Goal: Information Seeking & Learning: Learn about a topic

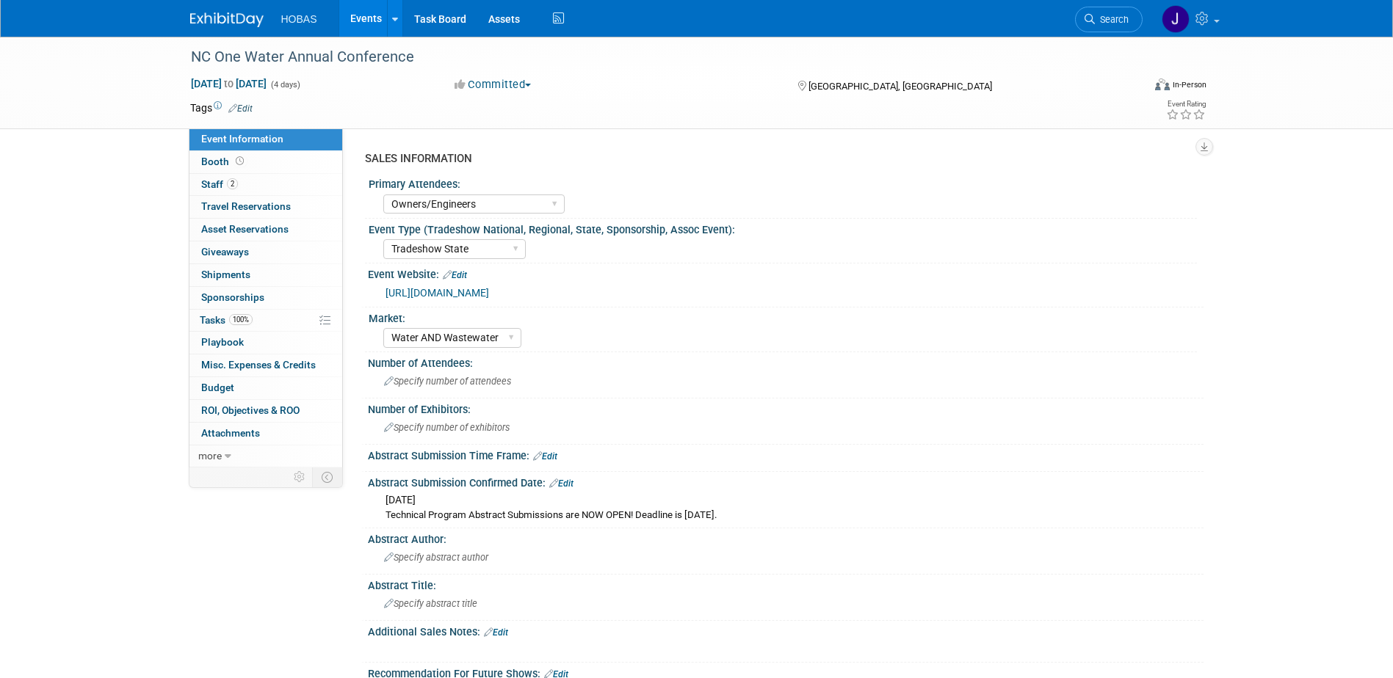
select select "Owners/Engineers"
select select "Tradeshow State"
select select "Water AND Wastewater"
select select "Attending only"
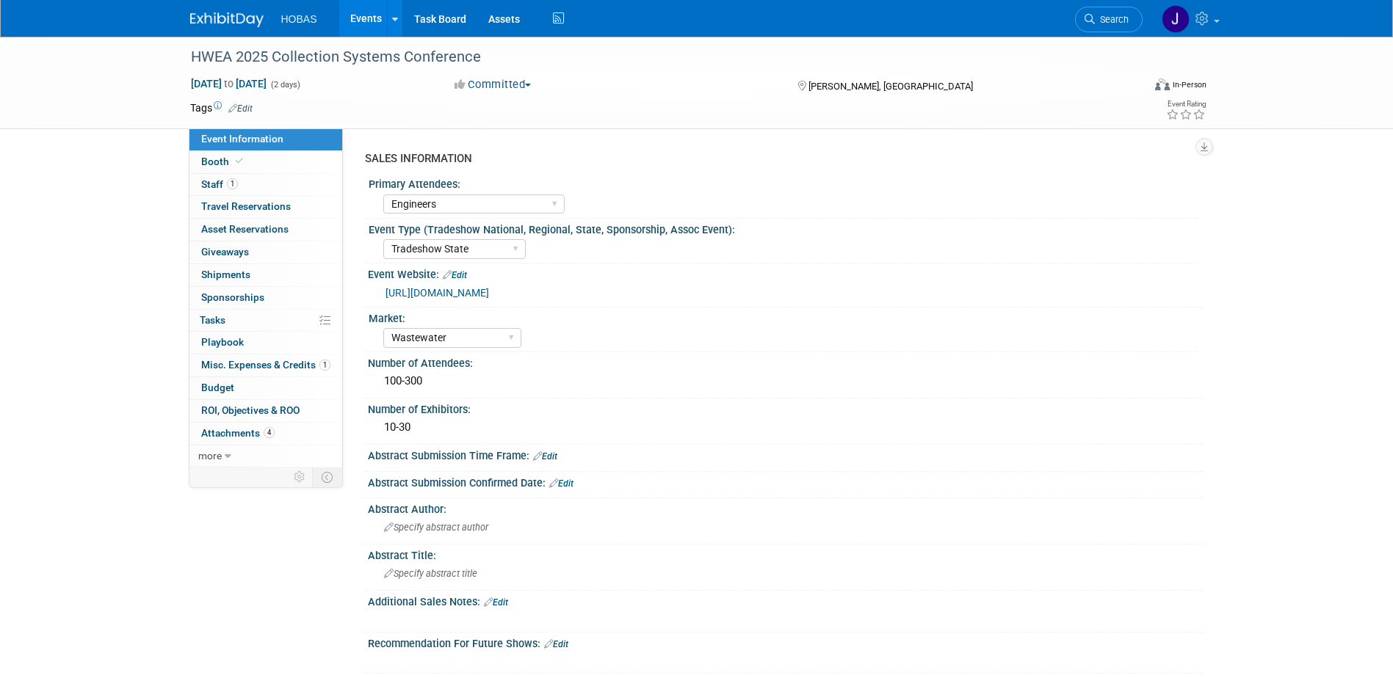
select select "Engineers"
select select "Tradeshow State"
select select "Wastewater"
select select "Exhibiting and Sponsoring"
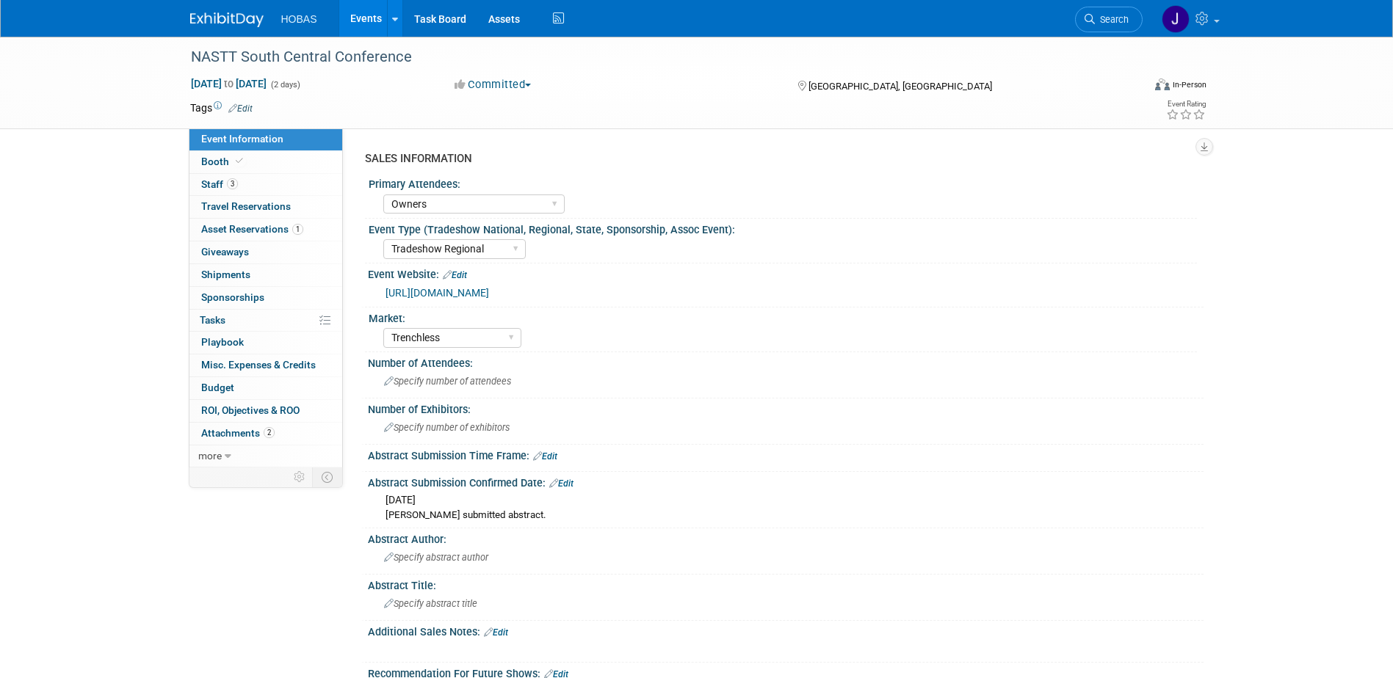
select select "Owners"
select select "Tradeshow Regional"
select select "Trenchless"
select select "Exhibiting - Sales Managed - Minimal Marketing Involvement"
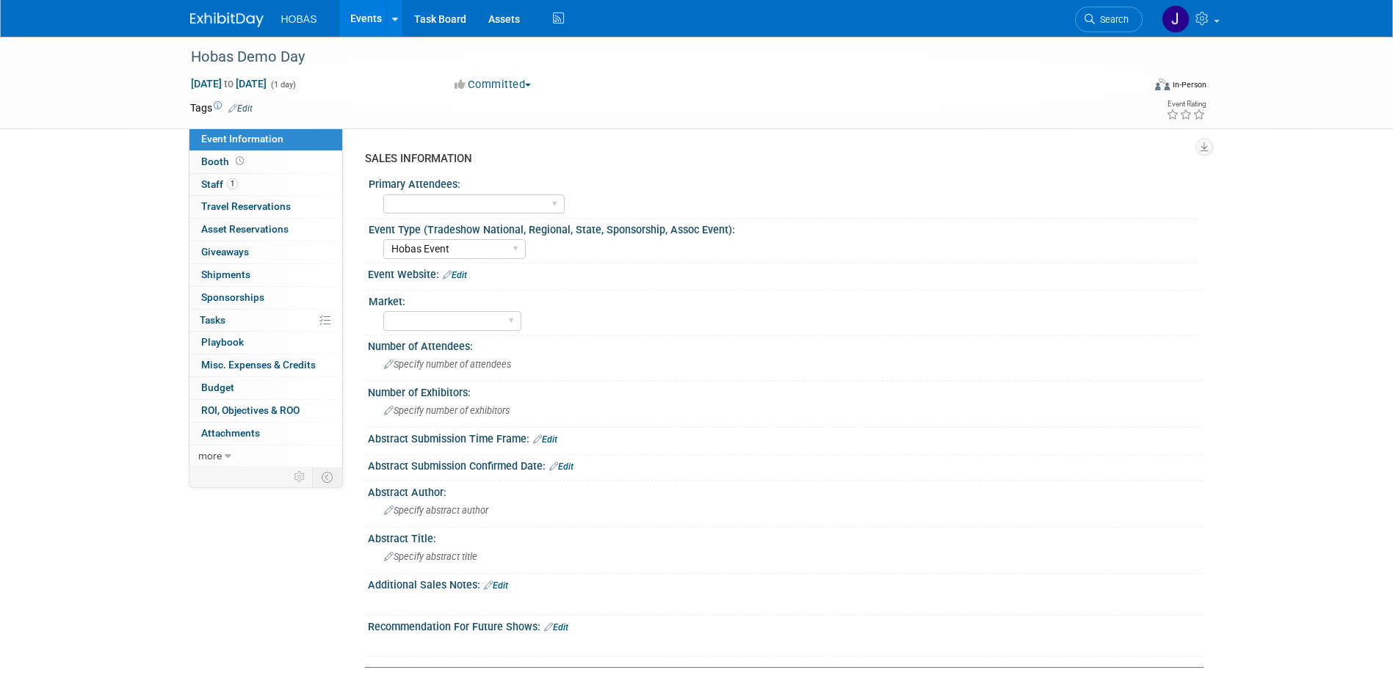
select select "Hobas Event"
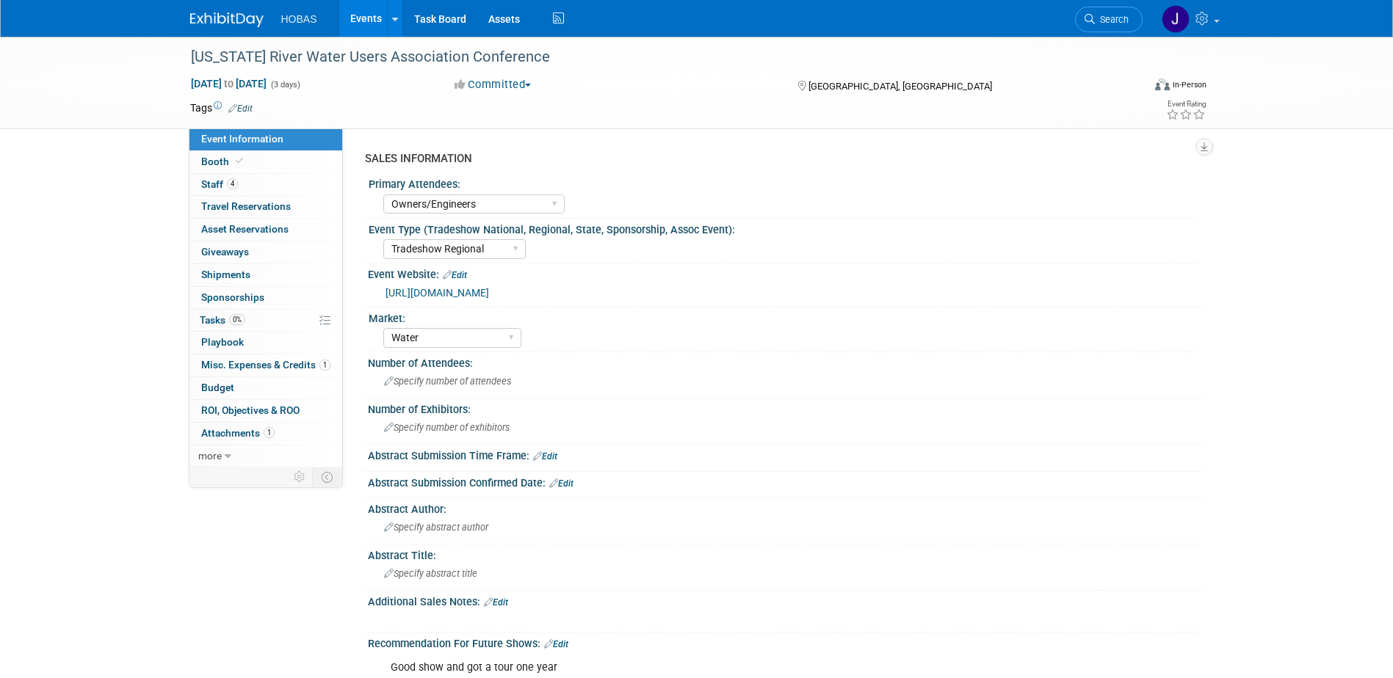
select select "Owners/Engineers"
select select "Tradeshow Regional"
select select "Water"
select select "Exhibiting"
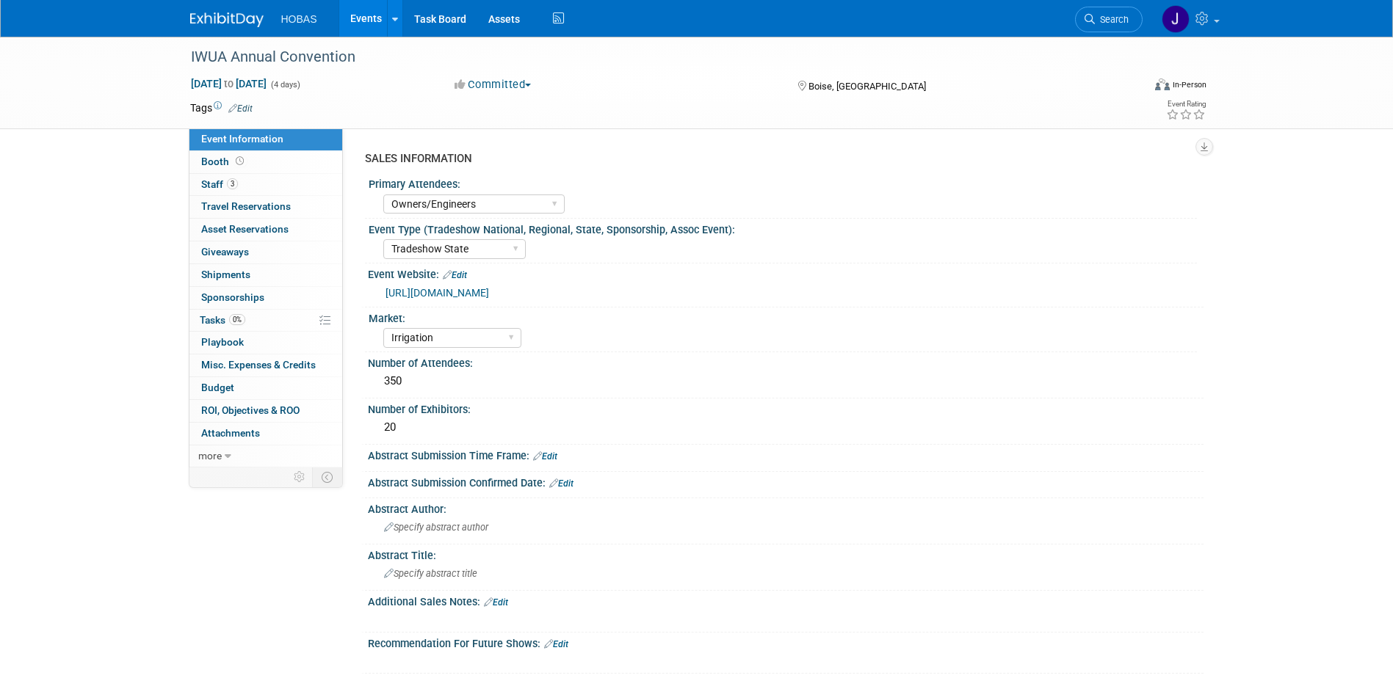
select select "Owners/Engineers"
select select "Tradeshow State"
select select "Irrigation"
